Goal: Task Accomplishment & Management: Manage account settings

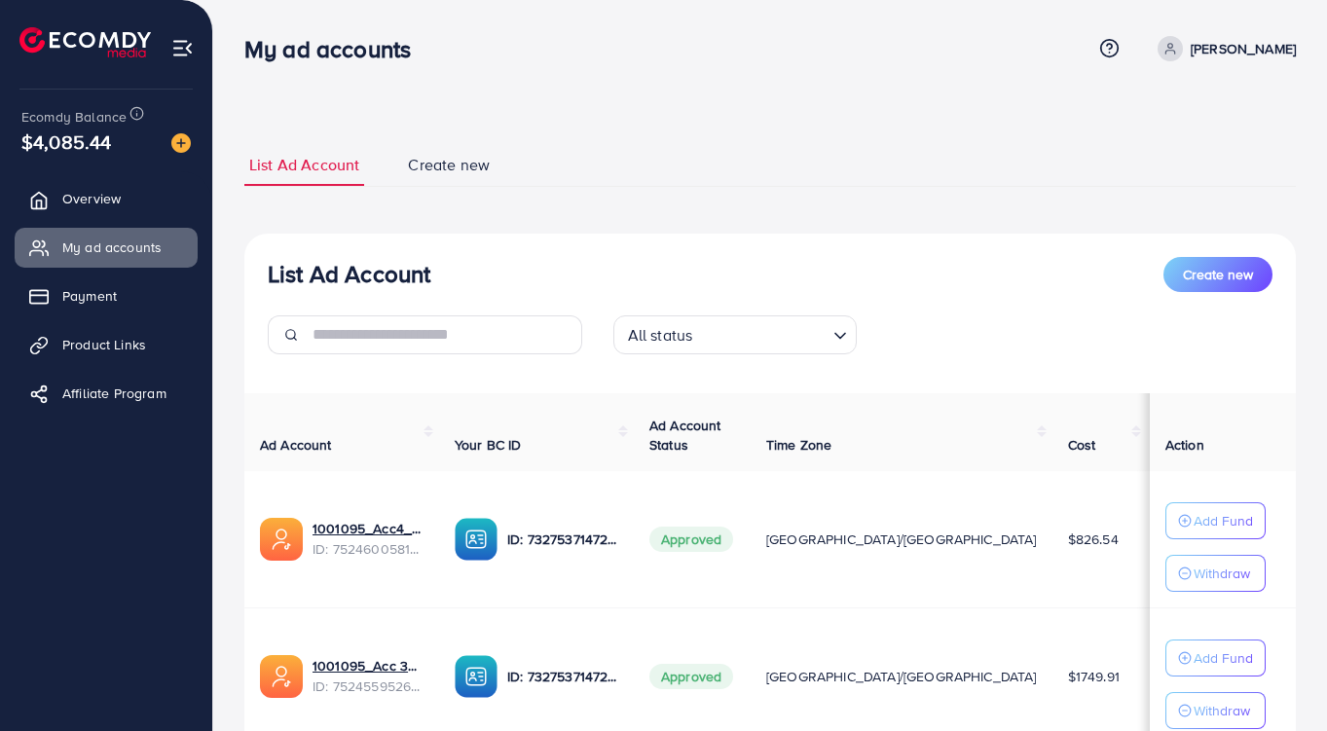
scroll to position [845, 0]
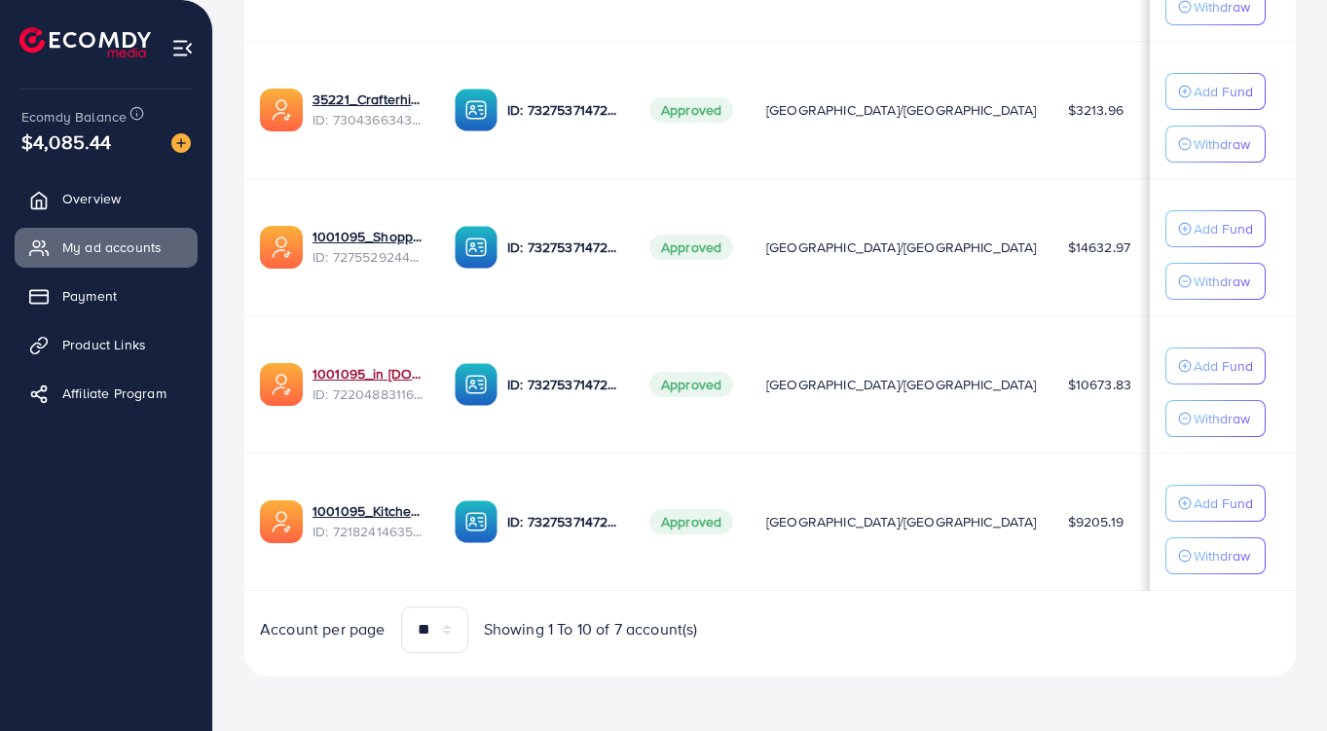
click at [367, 368] on link "1001095_in [DOMAIN_NAME]_1681150971525" at bounding box center [367, 373] width 111 height 19
click at [368, 247] on span "ID: 7275529244510306305" at bounding box center [367, 256] width 111 height 19
click at [354, 236] on link "1001095_Shopping Center" at bounding box center [367, 236] width 111 height 19
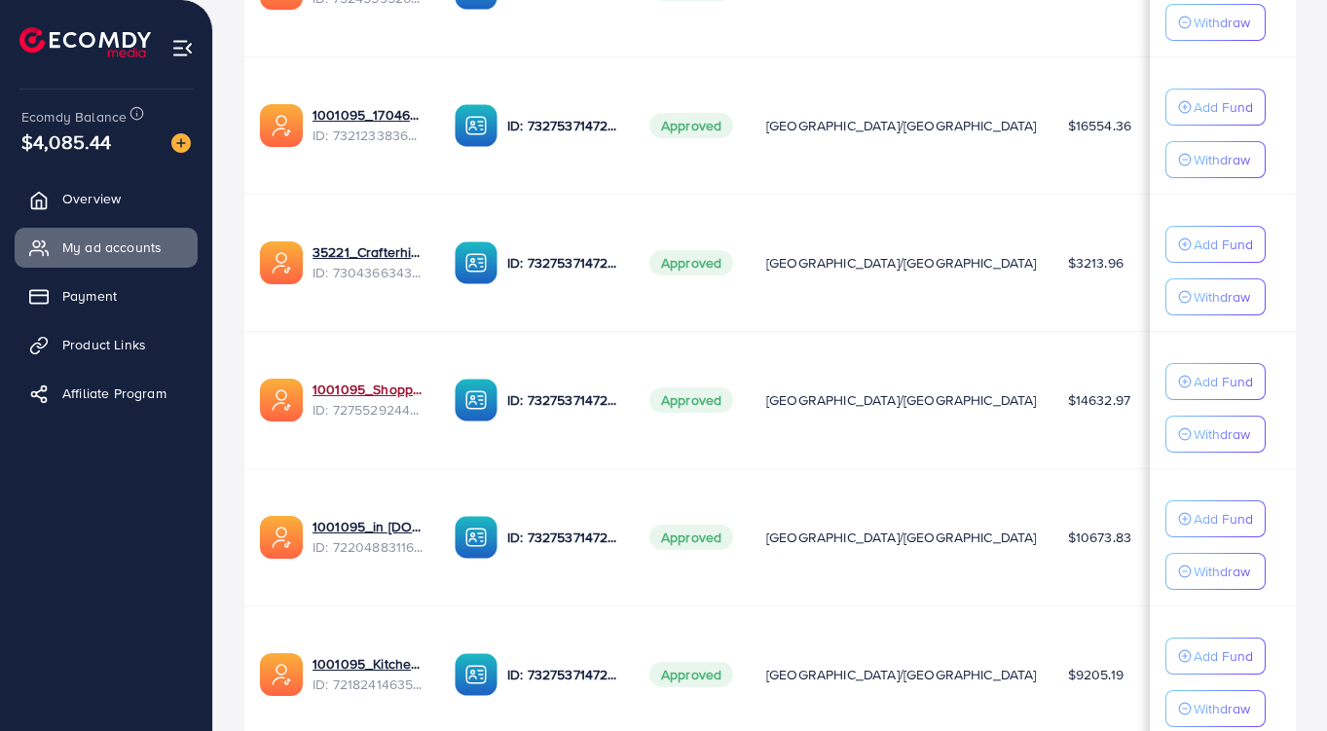
scroll to position [667, 0]
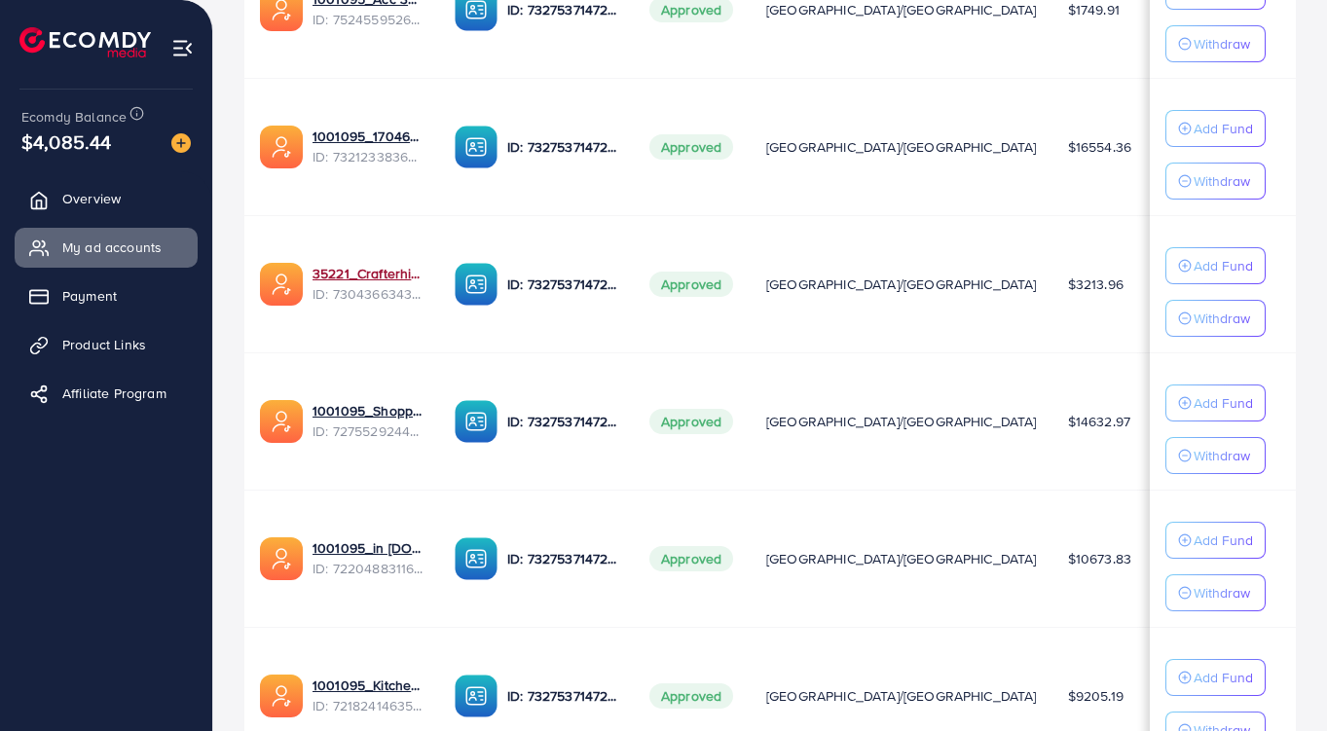
click at [372, 277] on link "35221_Crafterhide ad_1700680330947" at bounding box center [367, 273] width 111 height 19
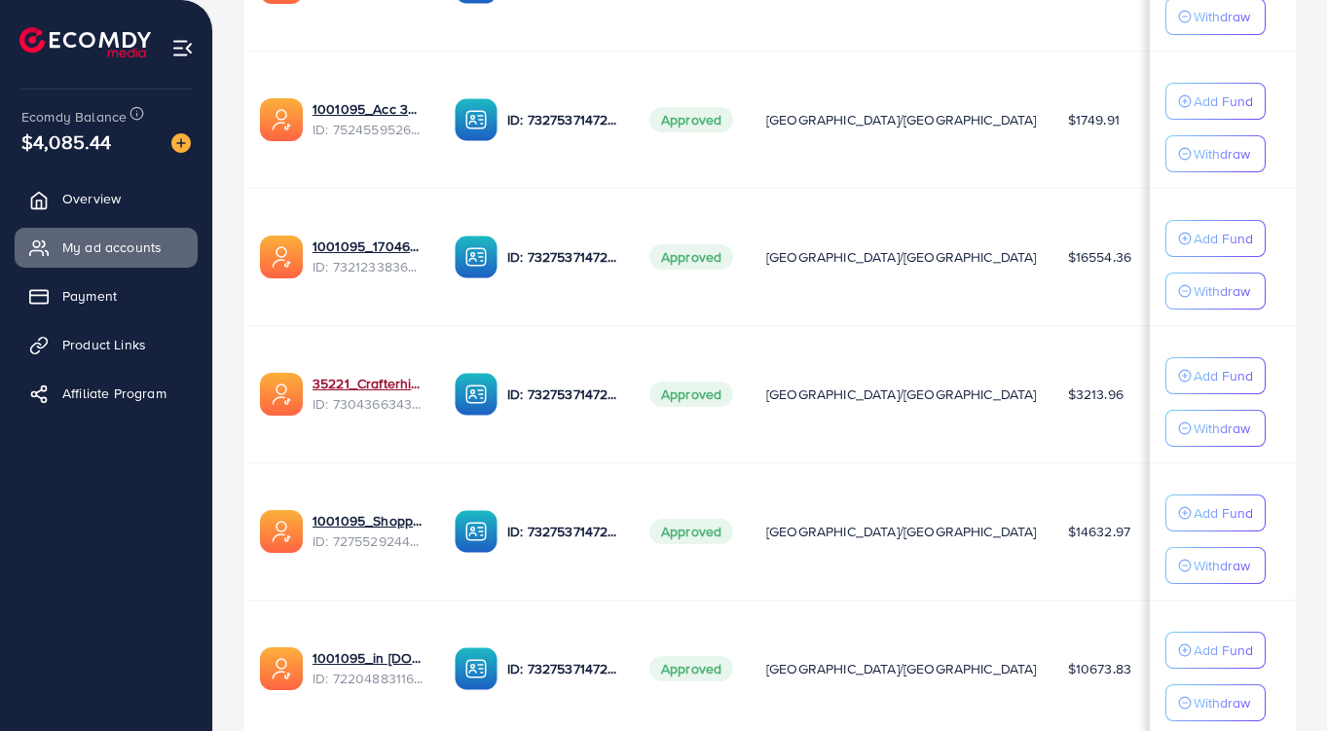
scroll to position [529, 0]
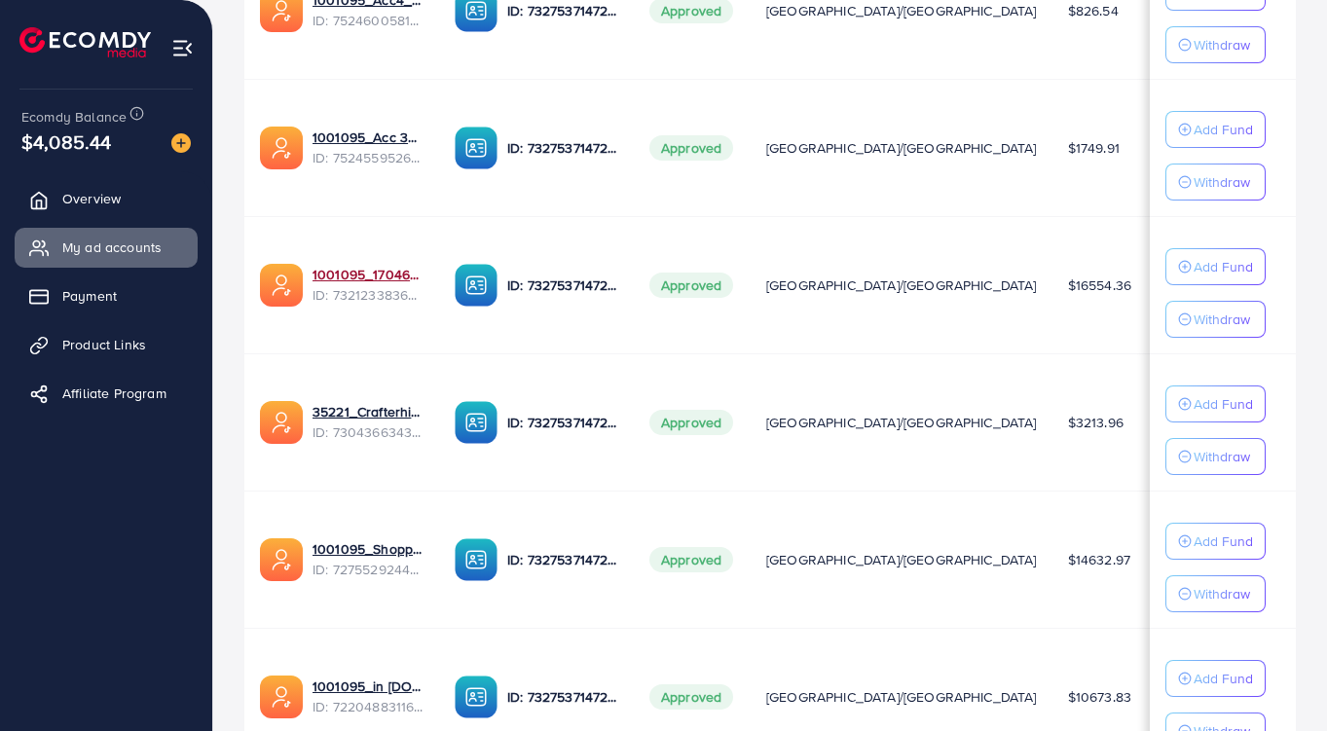
click at [372, 277] on link "1001095_1704607619722" at bounding box center [367, 274] width 111 height 19
click at [367, 142] on link "1001095_Acc 3_1751948238983" at bounding box center [367, 137] width 111 height 19
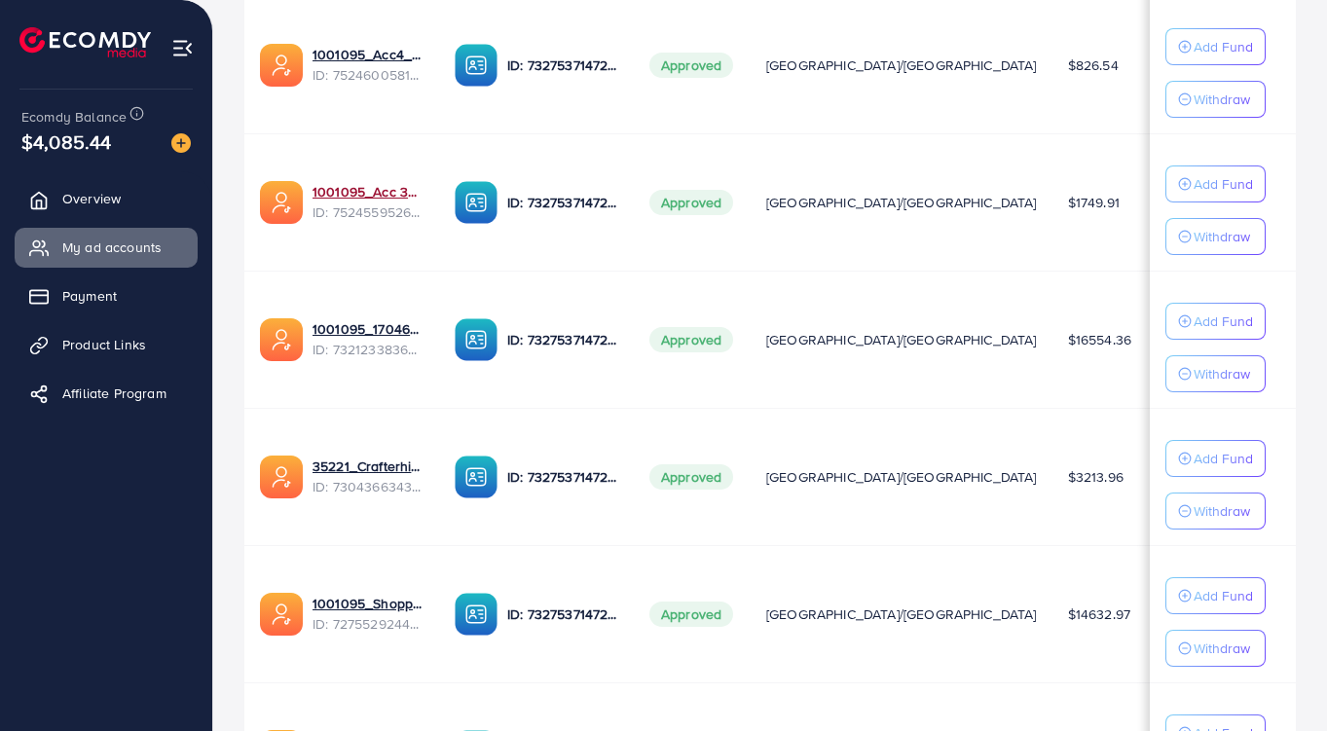
scroll to position [406, 0]
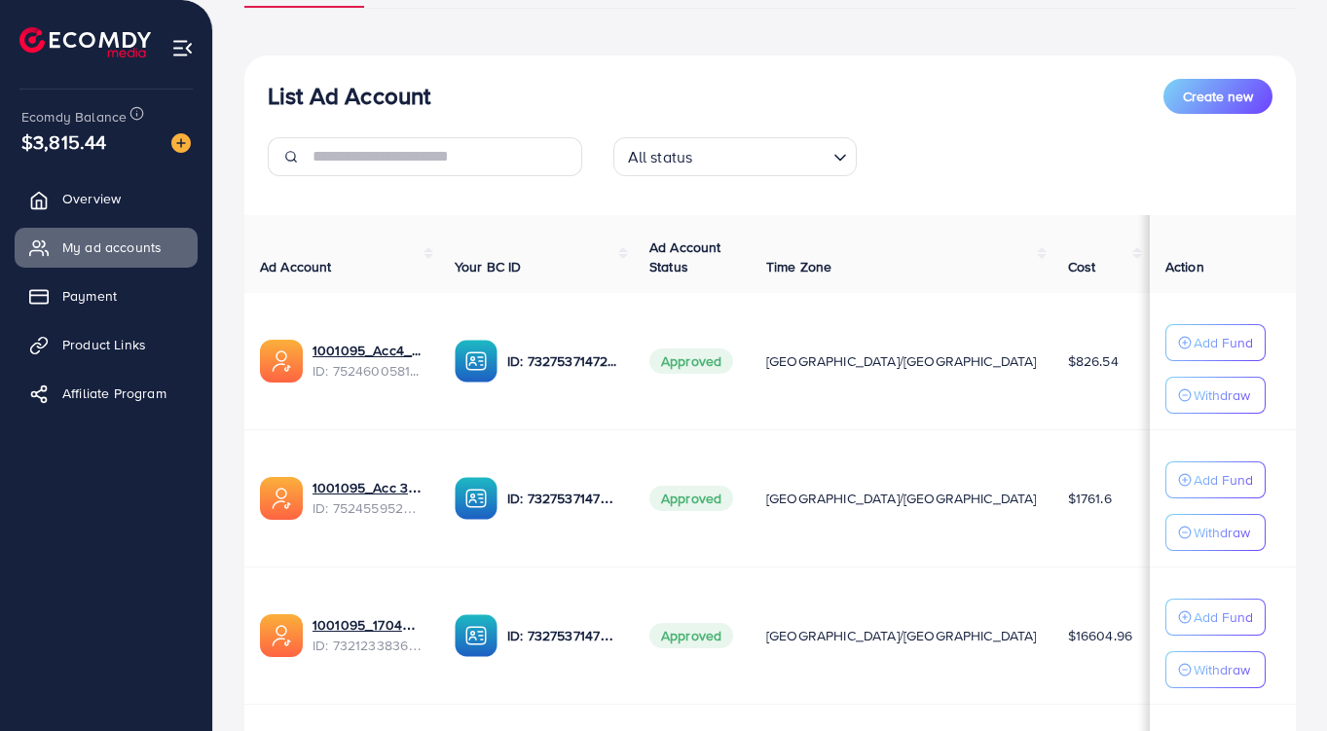
scroll to position [178, 0]
